Goal: Obtain resource: Obtain resource

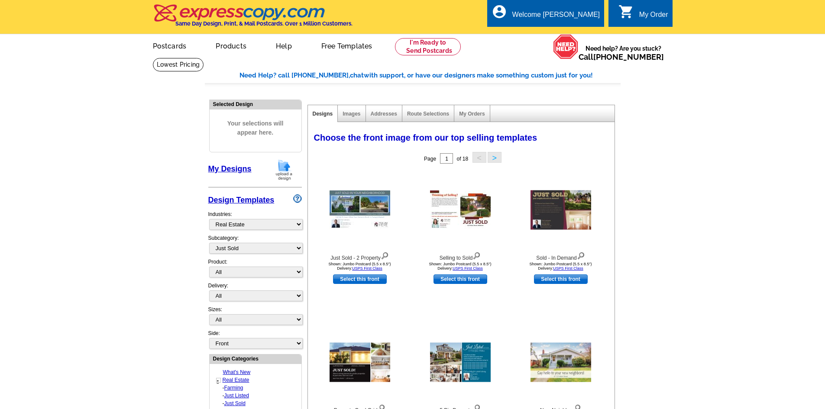
select select "785"
select select "789"
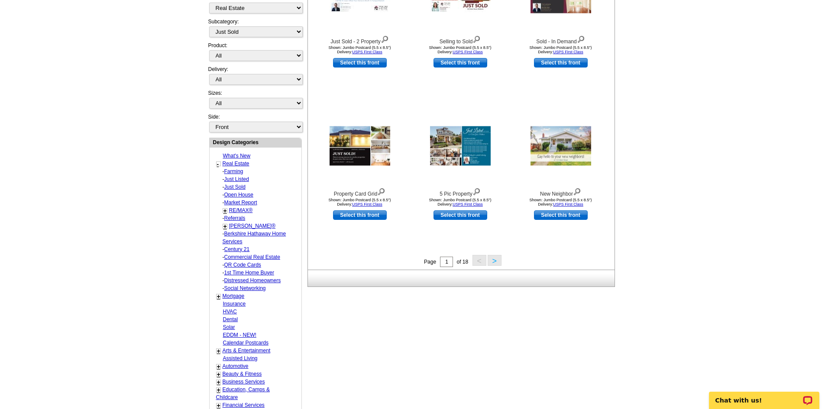
click at [496, 261] on button ">" at bounding box center [495, 260] width 14 height 11
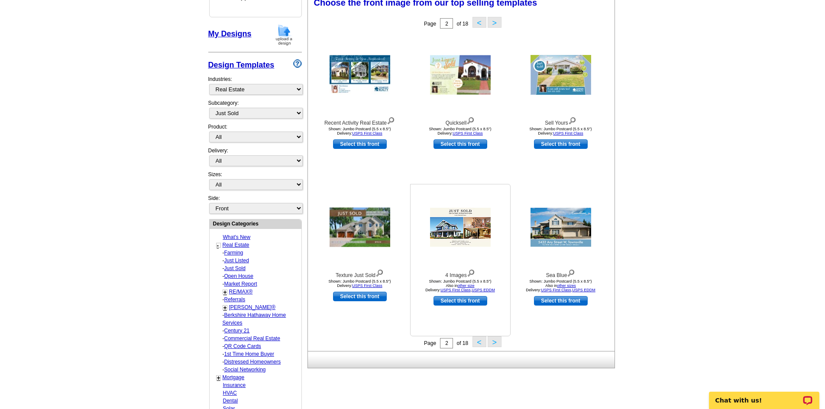
scroll to position [128, 0]
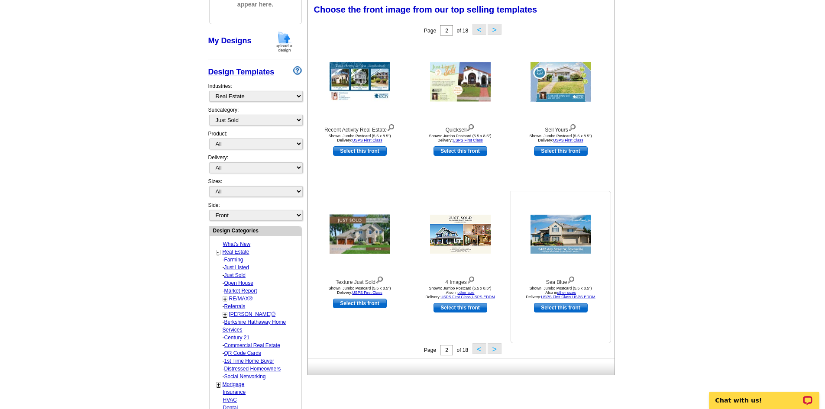
click at [562, 236] on img at bounding box center [560, 234] width 61 height 39
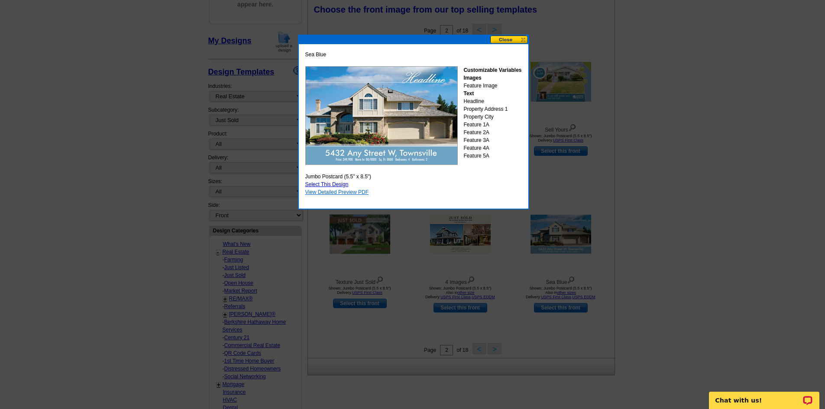
click at [346, 194] on link "View Detailed Preview PDF" at bounding box center [337, 192] width 64 height 6
click at [511, 39] on button at bounding box center [509, 40] width 38 height 8
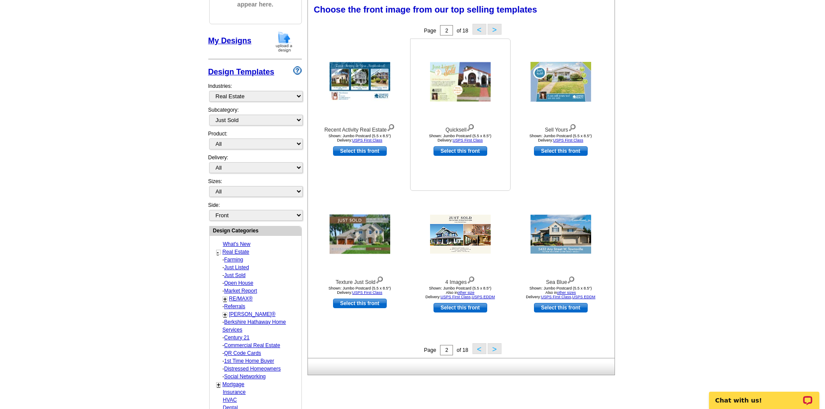
click at [468, 92] on img at bounding box center [460, 81] width 61 height 39
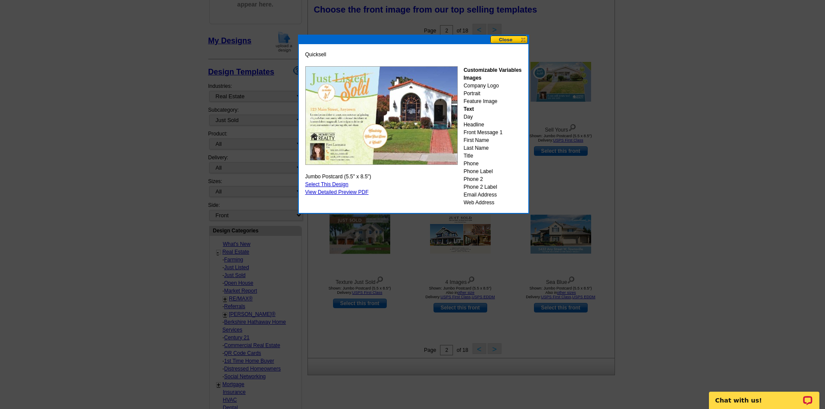
click at [509, 39] on button at bounding box center [509, 40] width 38 height 8
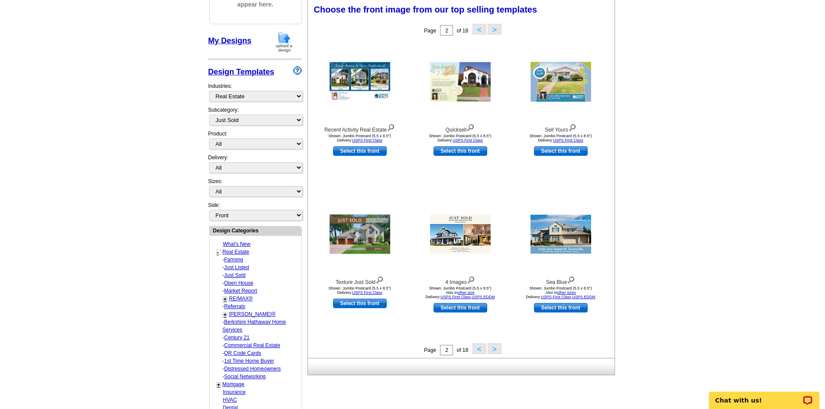
click at [491, 351] on button ">" at bounding box center [495, 348] width 14 height 11
